Goal: Task Accomplishment & Management: Use online tool/utility

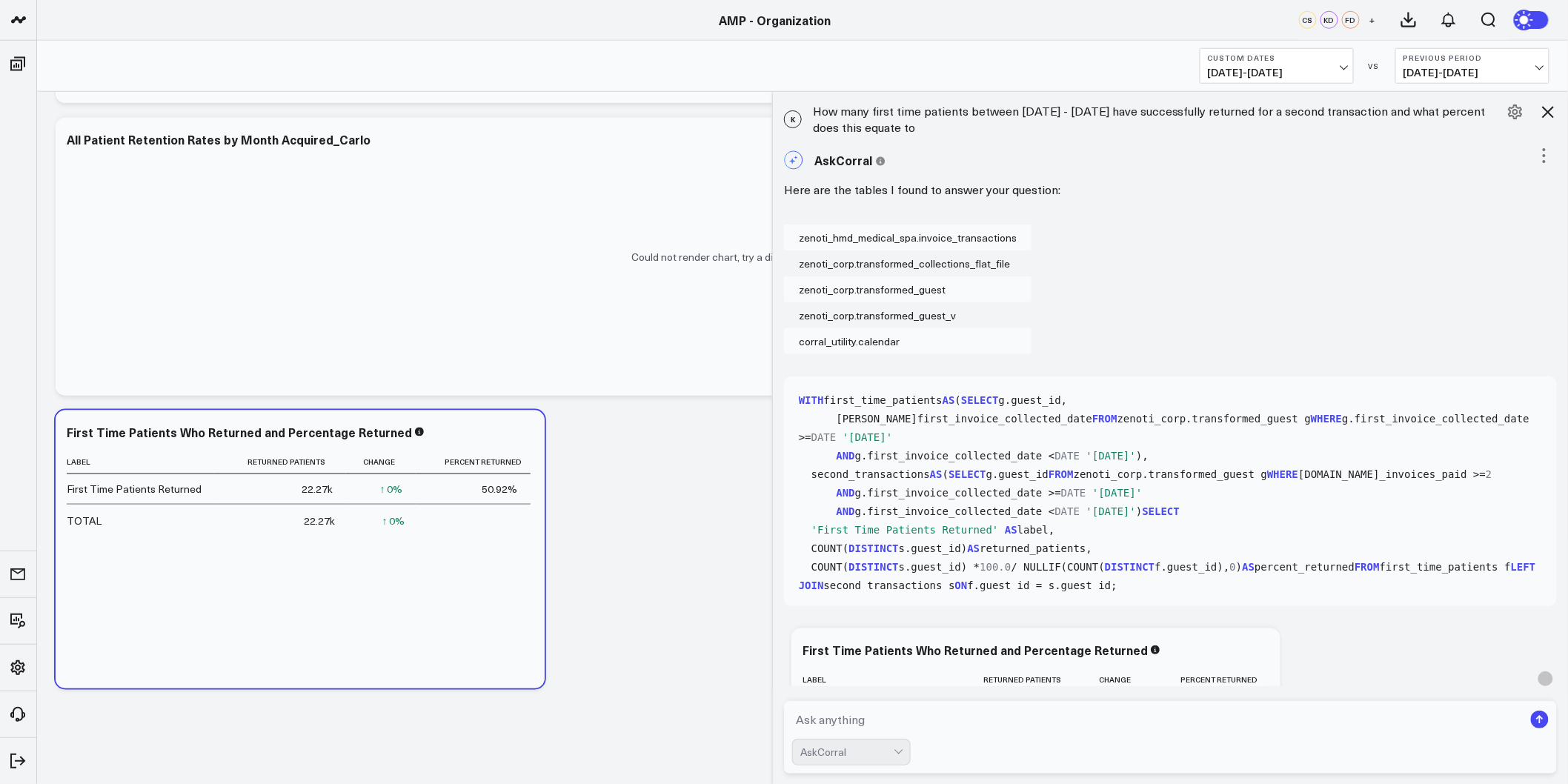
scroll to position [400, 0]
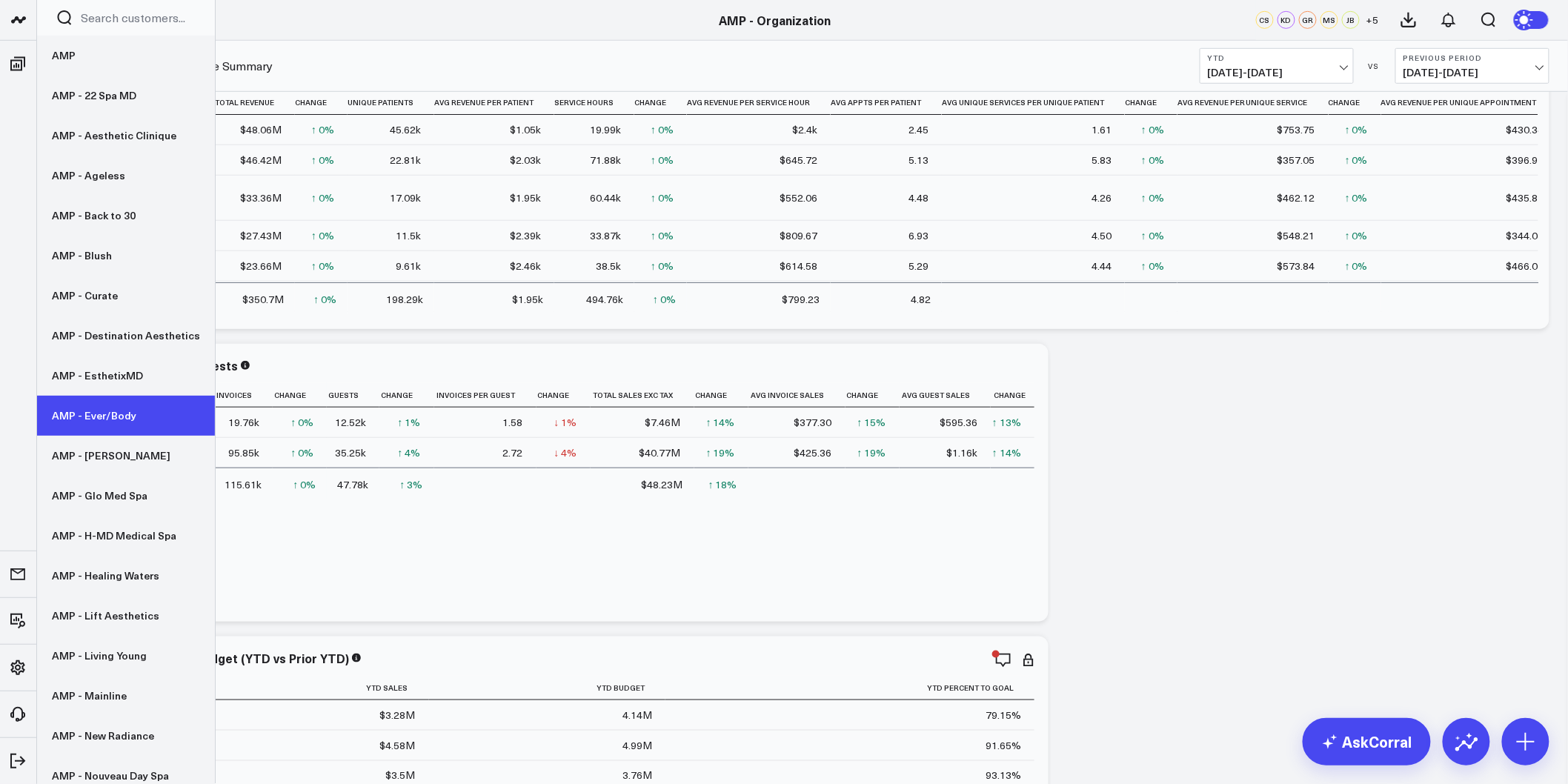
scroll to position [82, 0]
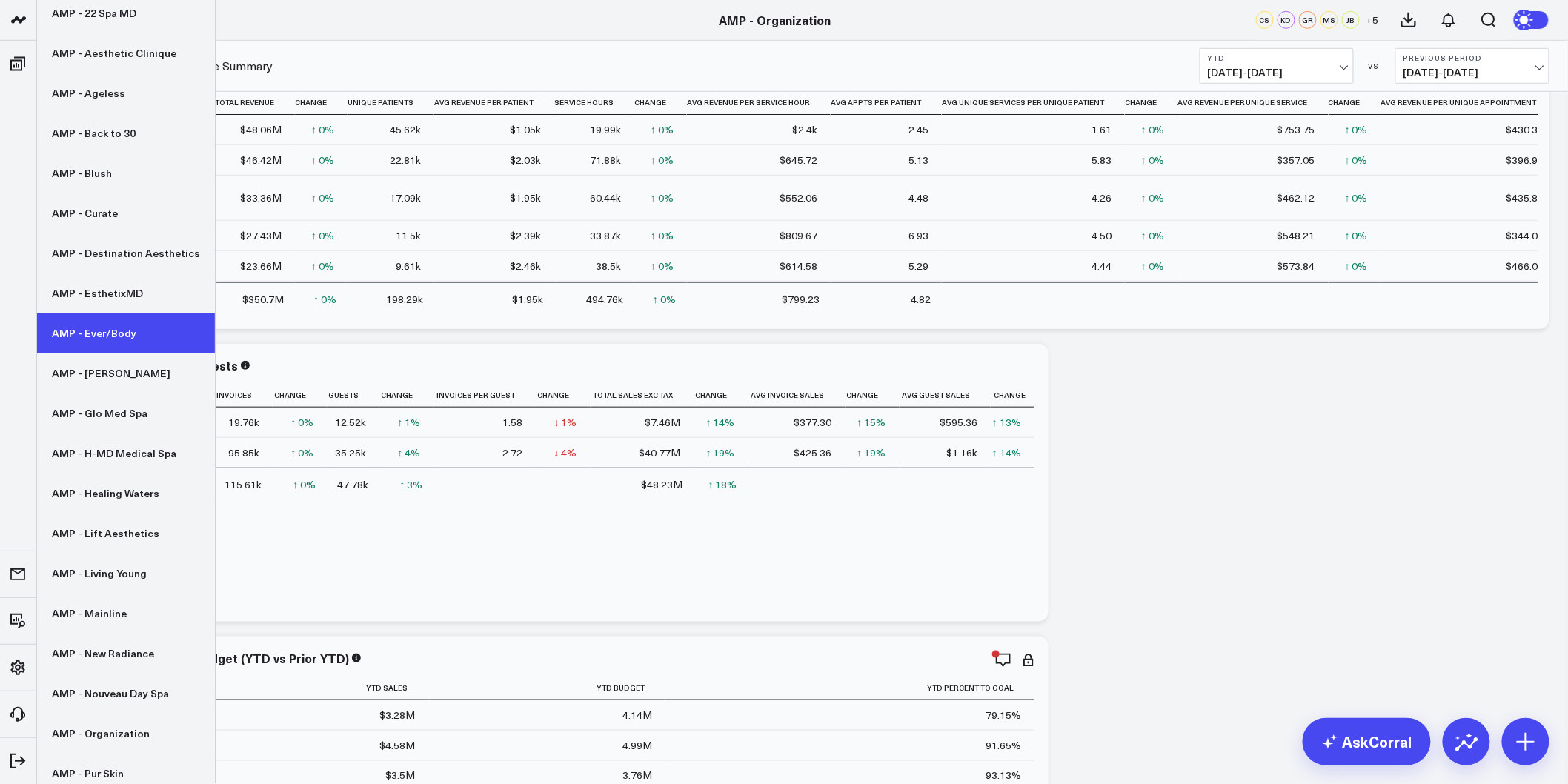
click at [161, 334] on link "AMP - Ever/Body" at bounding box center [126, 334] width 178 height 40
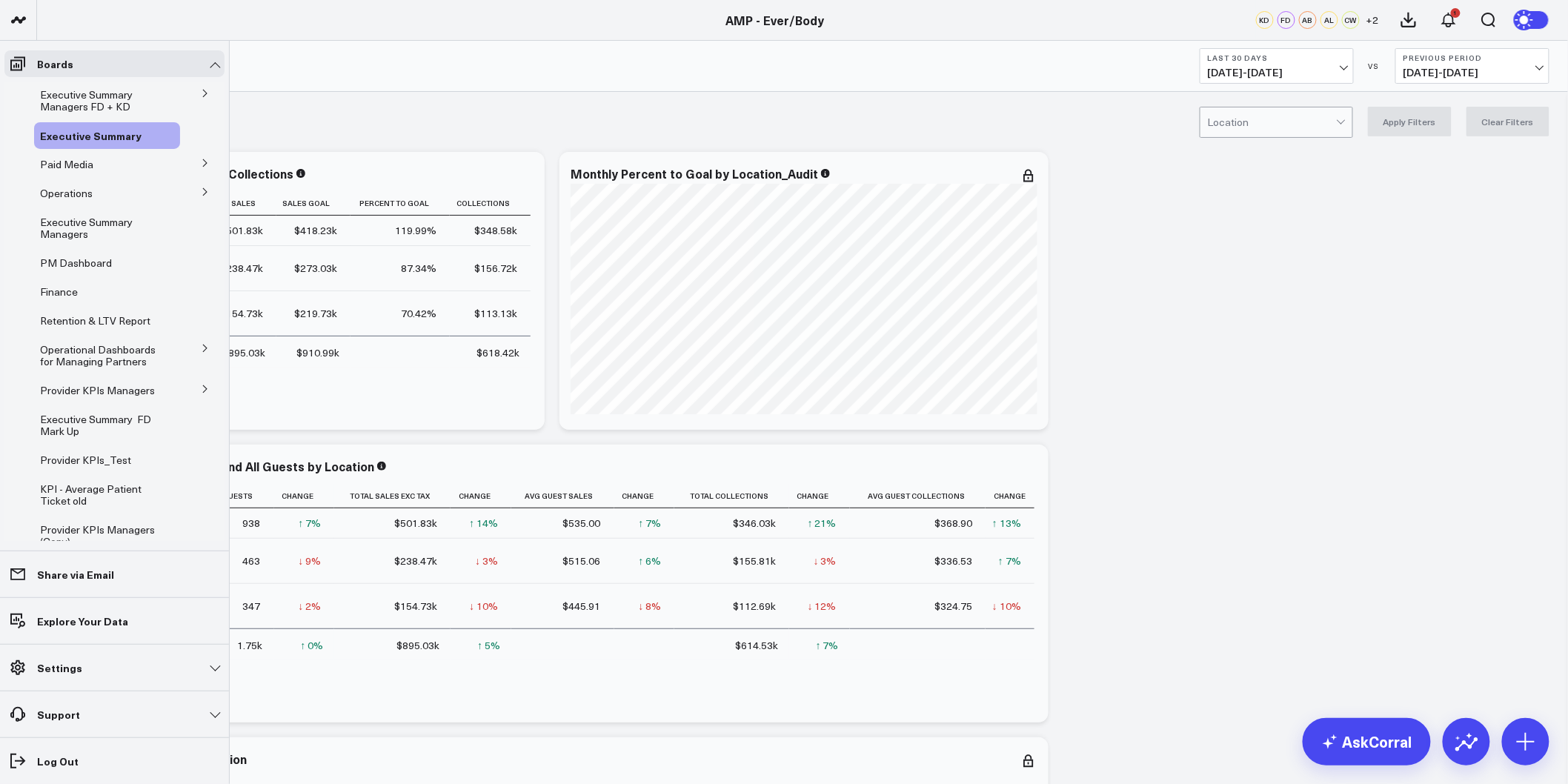
click at [201, 393] on icon at bounding box center [205, 388] width 9 height 9
click at [84, 424] on span "Provider KPIs" at bounding box center [81, 416] width 65 height 14
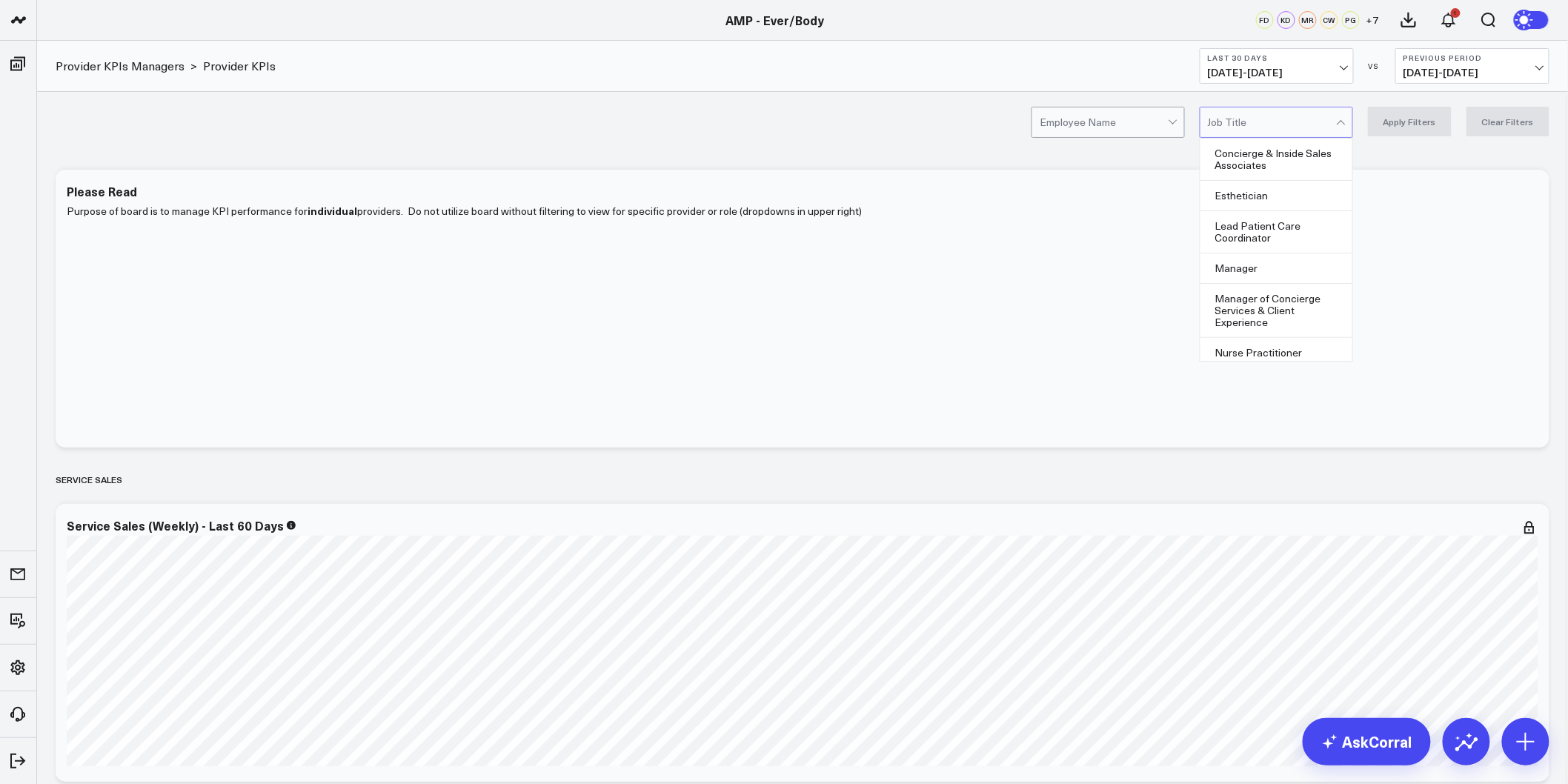
click at [1271, 131] on div at bounding box center [1272, 122] width 128 height 29
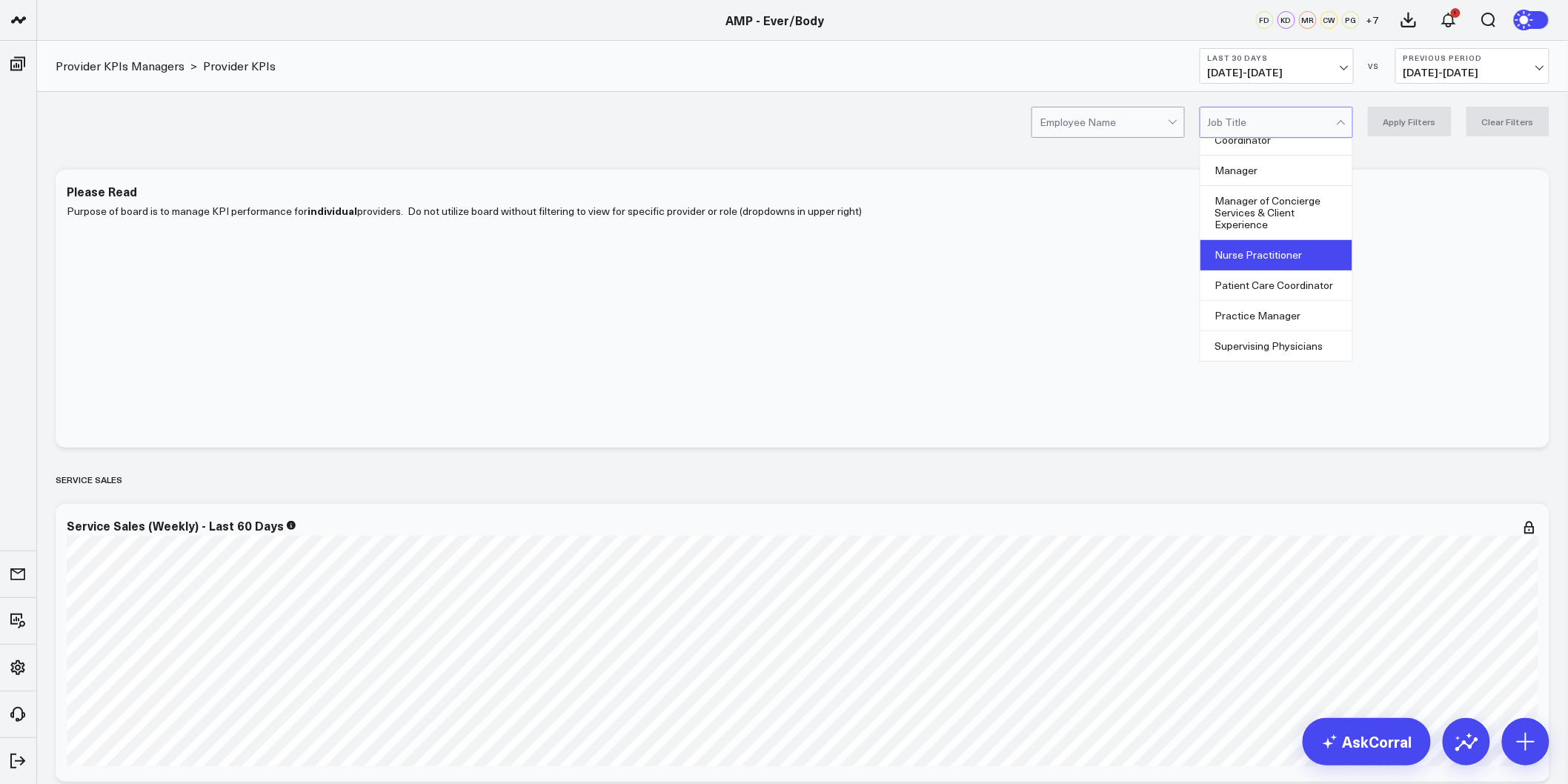
click at [1278, 267] on div "Nurse Practitioner" at bounding box center [1276, 255] width 152 height 30
click at [1426, 108] on button "Apply Filters" at bounding box center [1410, 121] width 84 height 29
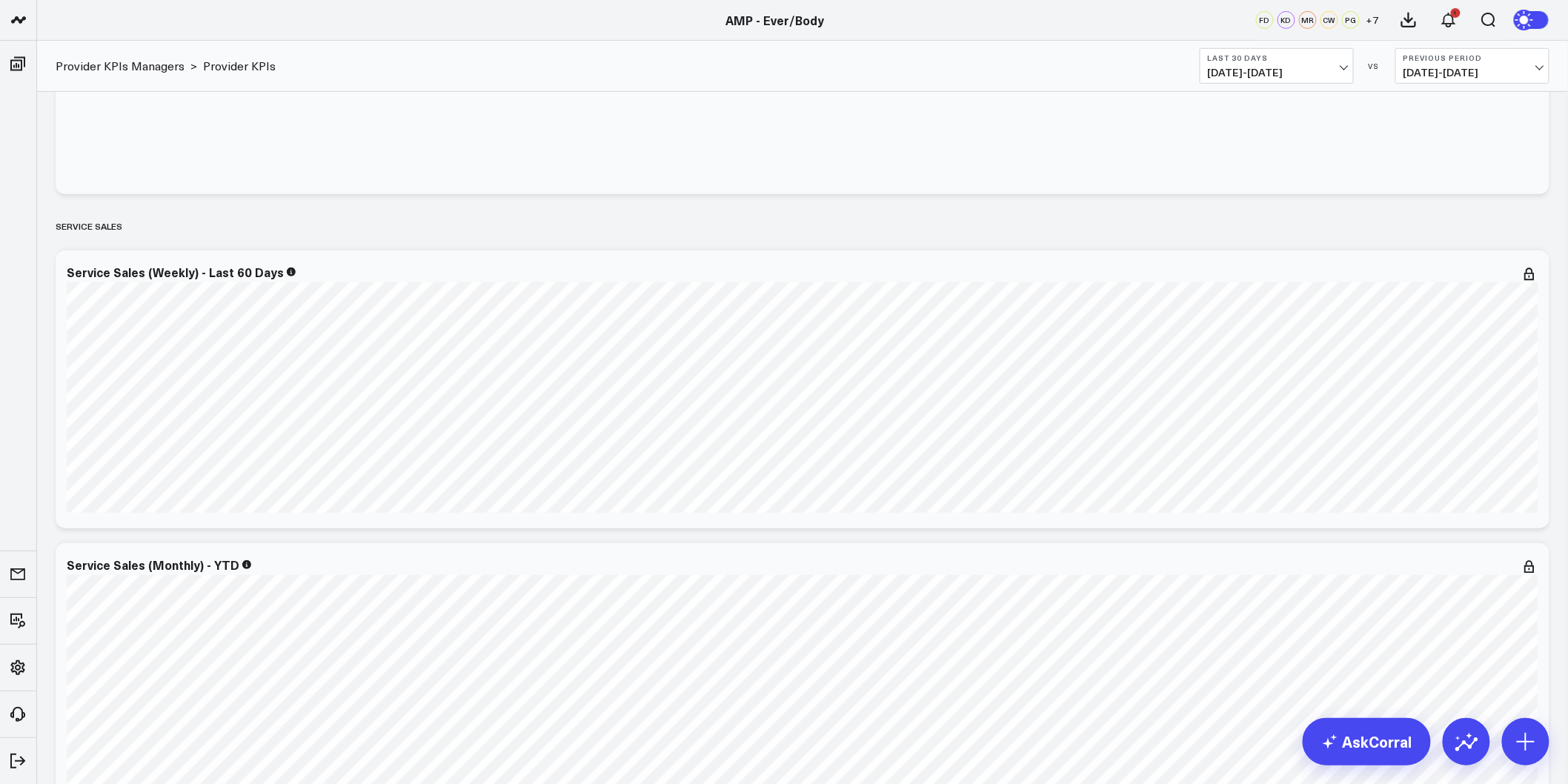
scroll to position [247, 0]
click at [1527, 285] on icon at bounding box center [1529, 280] width 18 height 18
click at [1532, 280] on icon at bounding box center [1529, 280] width 18 height 18
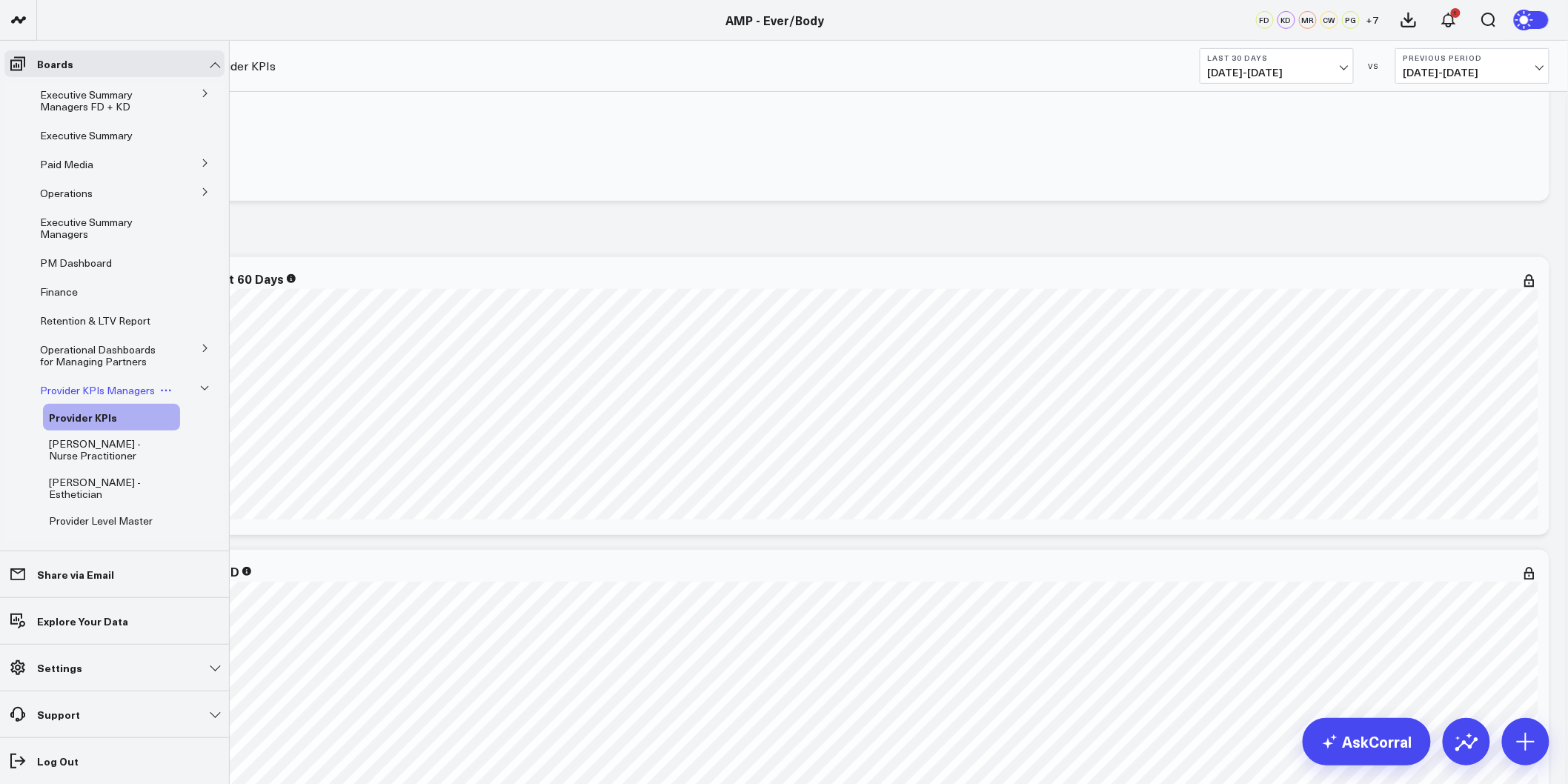
click at [71, 397] on span "Provider KPIs Managers" at bounding box center [98, 390] width 115 height 14
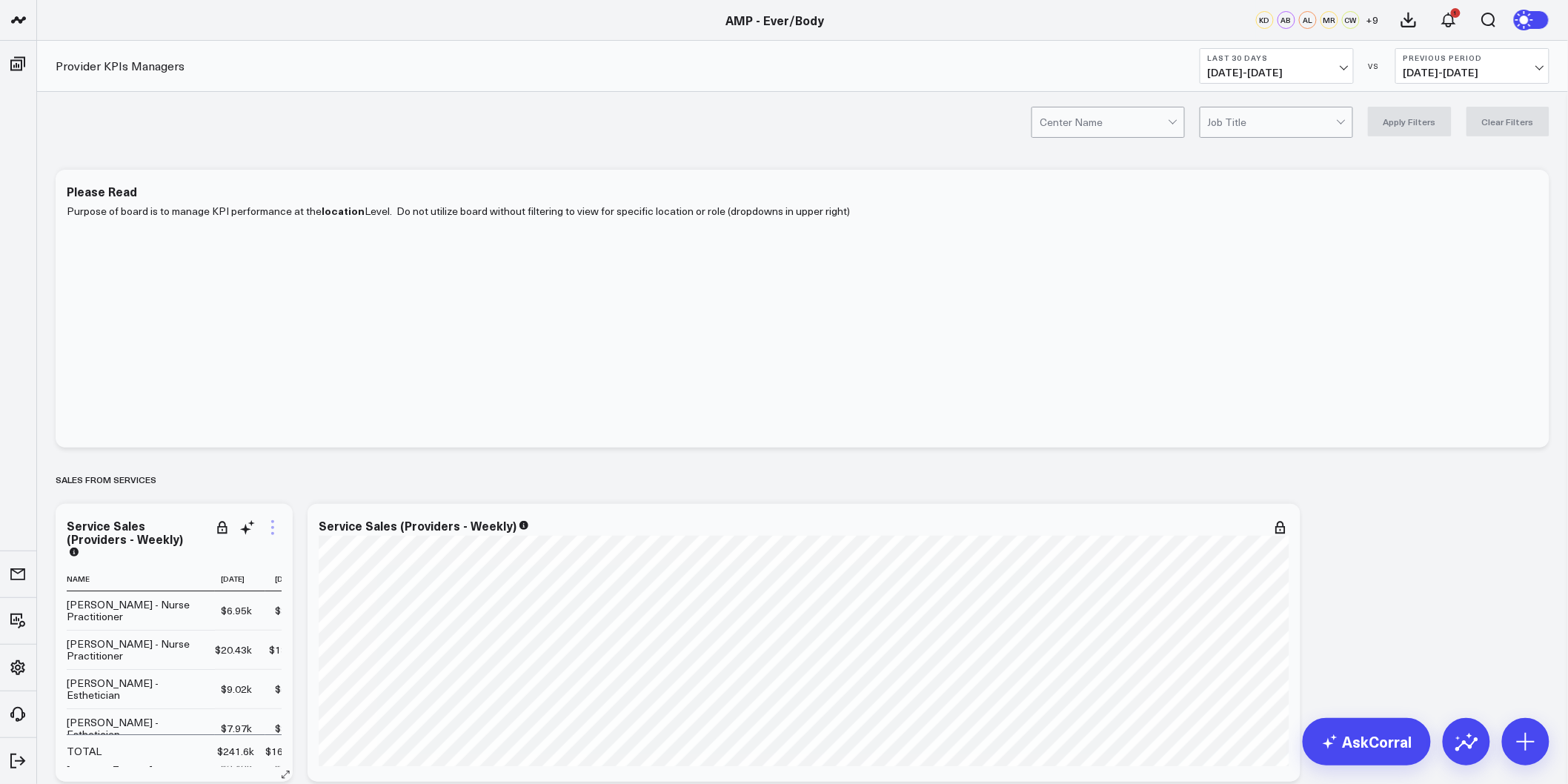
click at [268, 534] on icon at bounding box center [272, 527] width 18 height 18
click at [1232, 122] on div at bounding box center [1272, 122] width 128 height 29
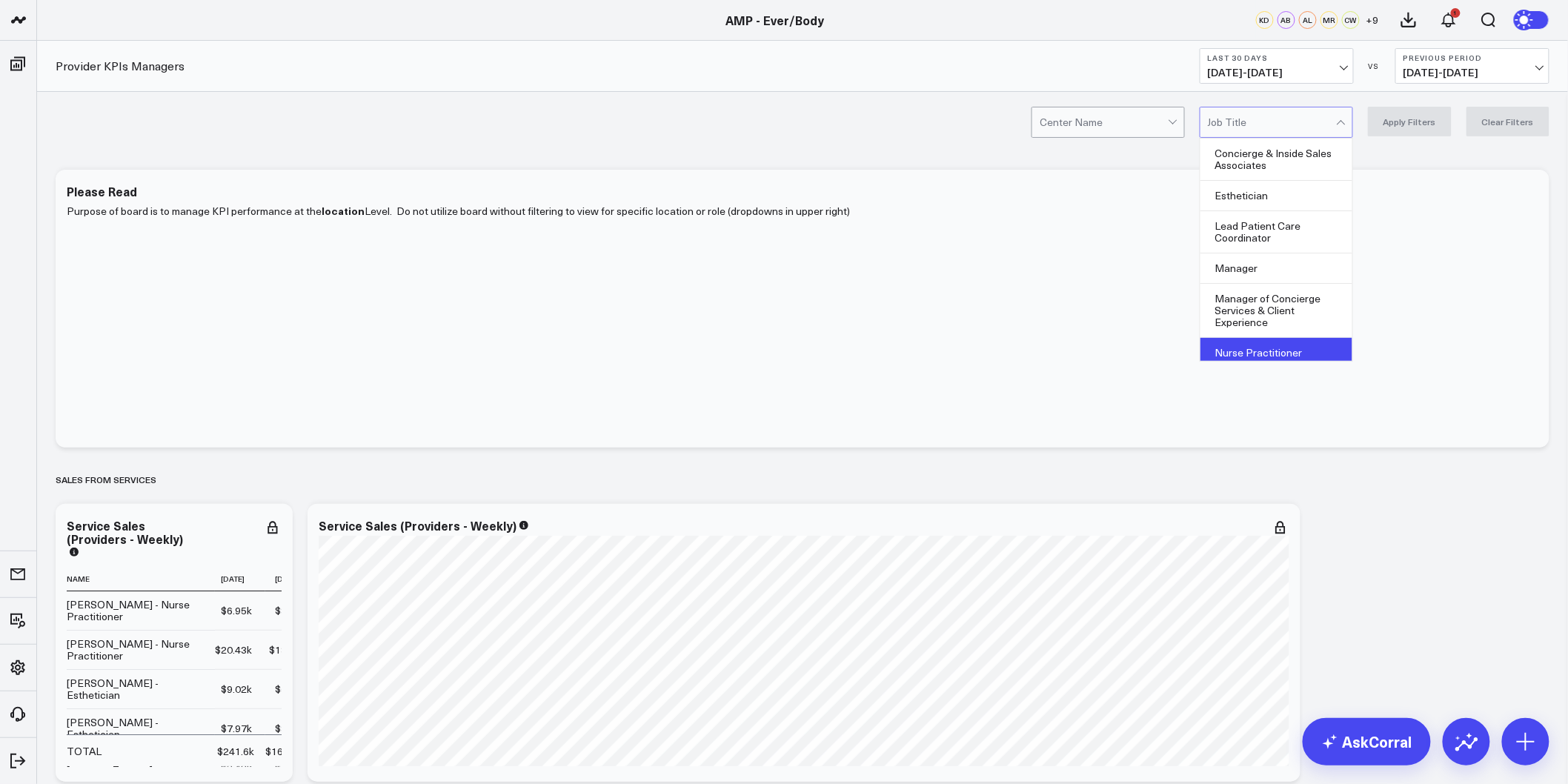
scroll to position [97, 0]
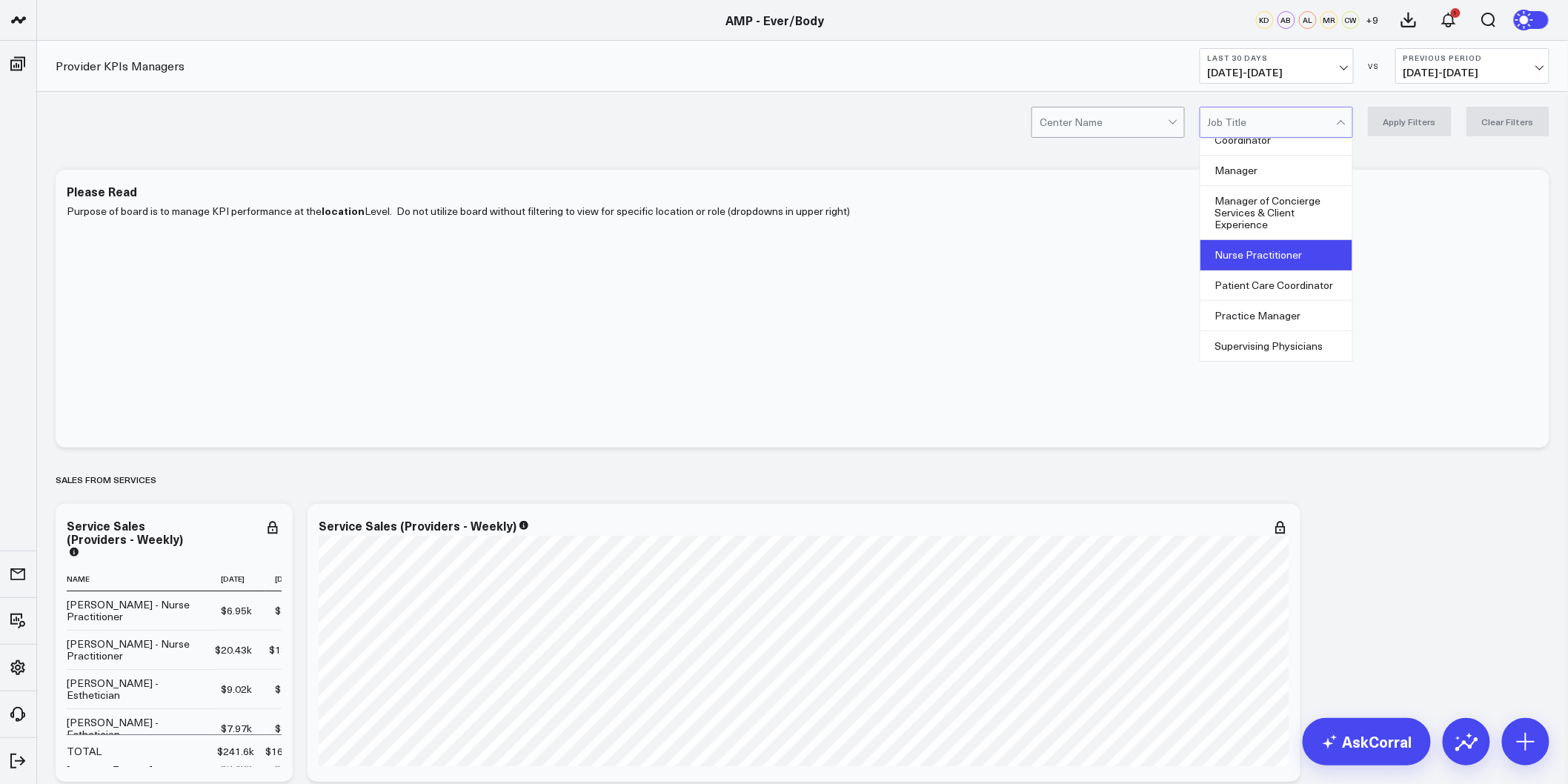
click at [1275, 256] on div "Nurse Practitioner" at bounding box center [1276, 255] width 152 height 30
click at [1434, 130] on button "Apply Filters" at bounding box center [1410, 121] width 84 height 29
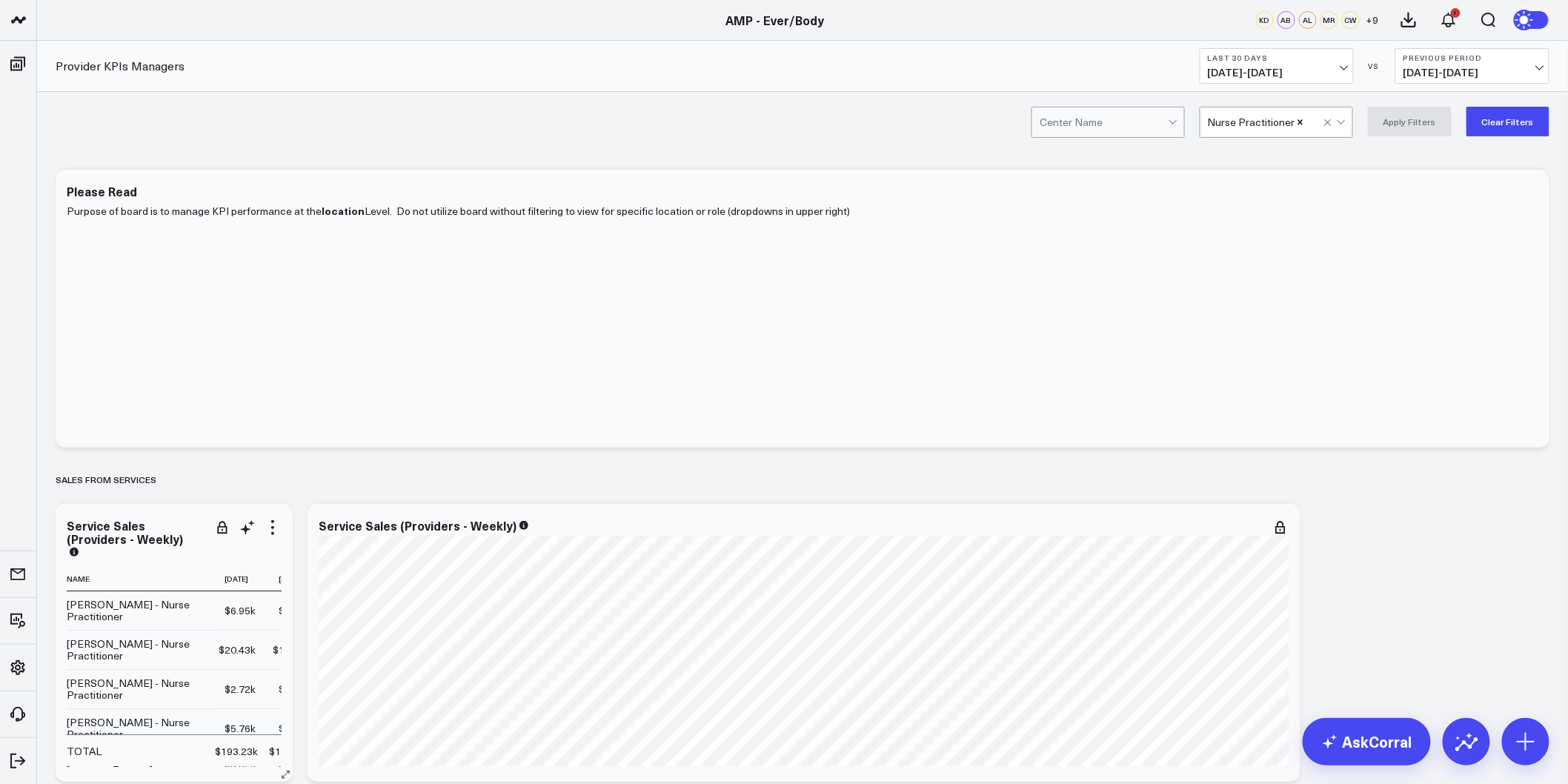
scroll to position [165, 0]
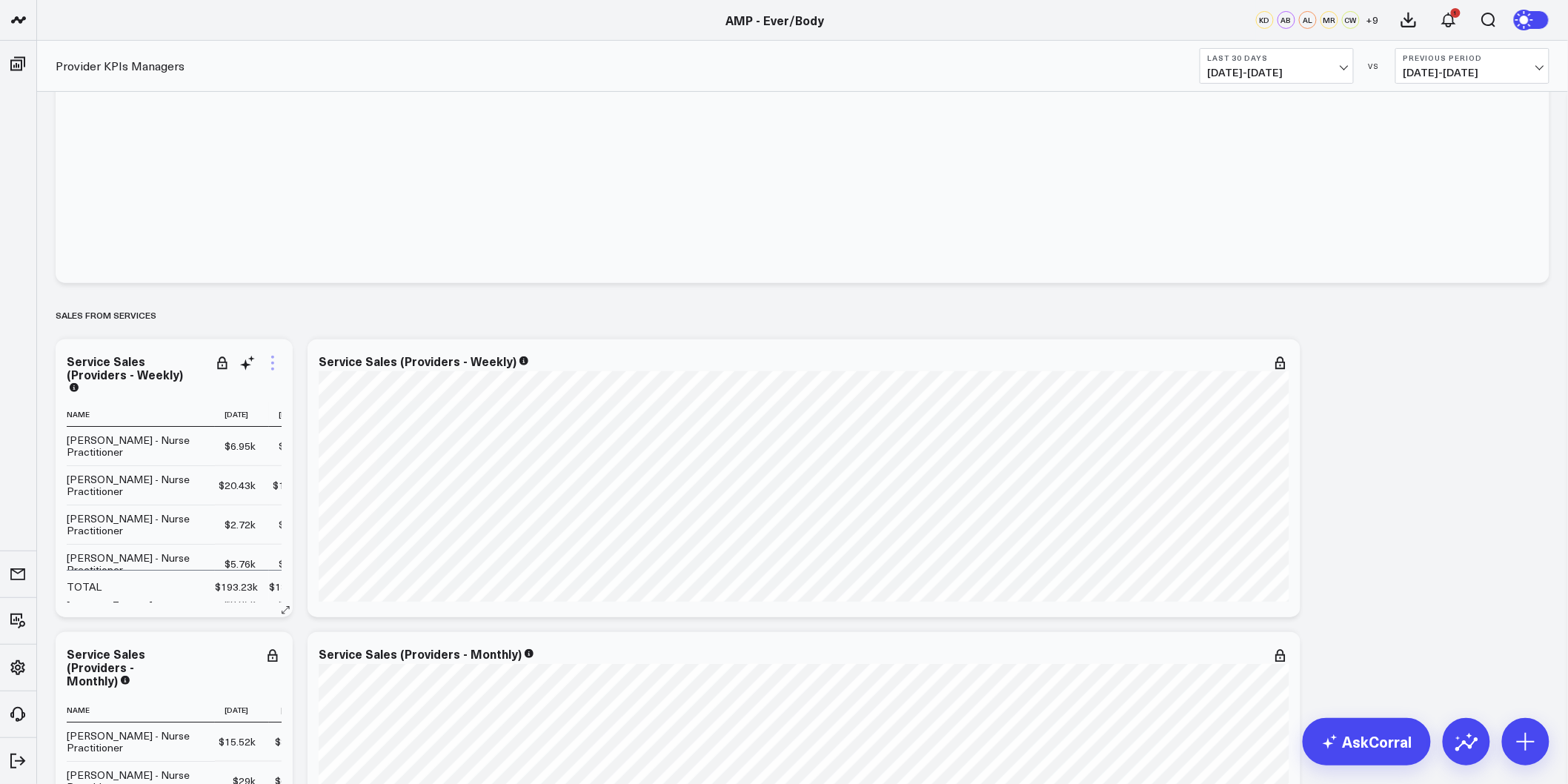
click at [267, 366] on icon at bounding box center [272, 362] width 18 height 18
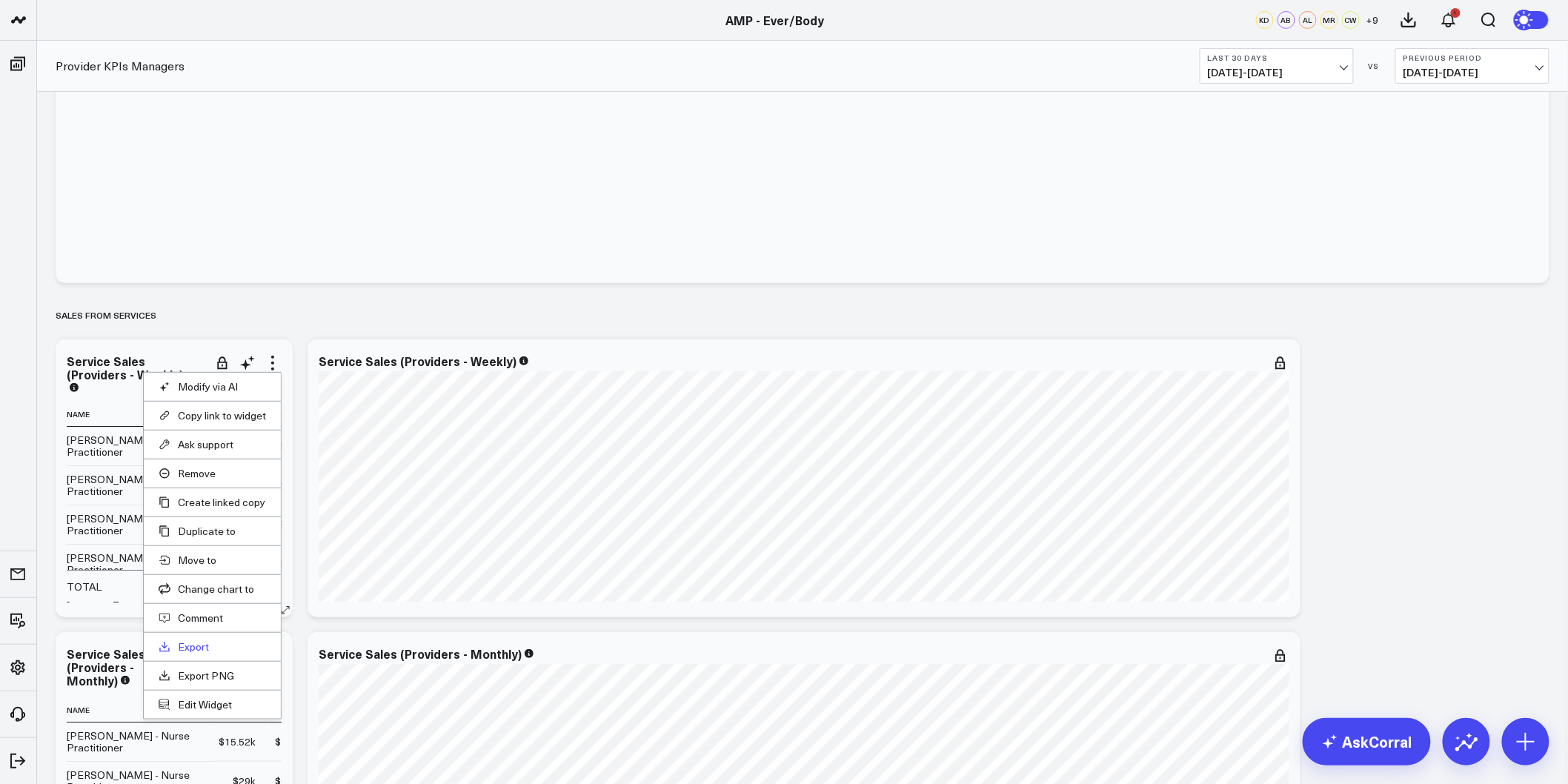
click at [186, 647] on link "Export" at bounding box center [213, 647] width 108 height 13
